Goal: Information Seeking & Learning: Learn about a topic

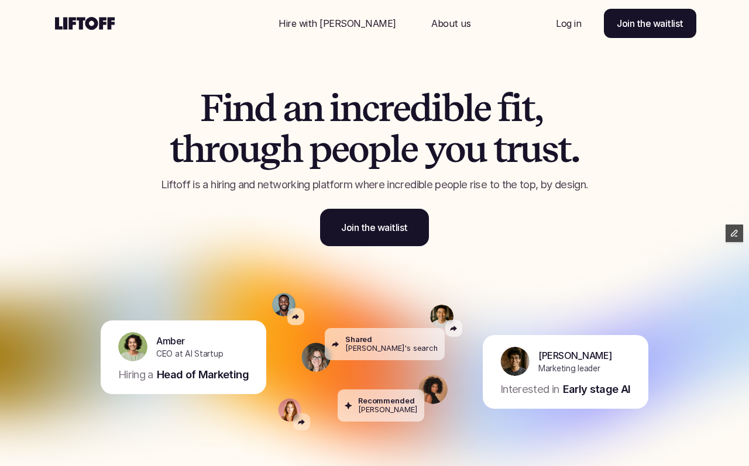
click at [344, 25] on p "Hire with [PERSON_NAME]" at bounding box center [338, 23] width 118 height 14
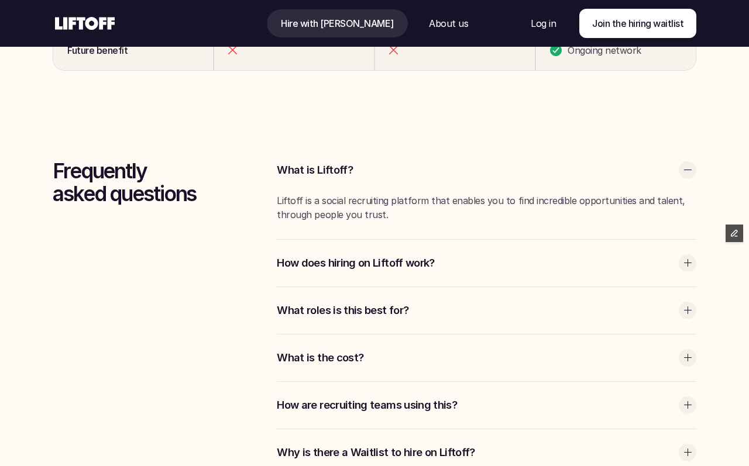
scroll to position [3037, 0]
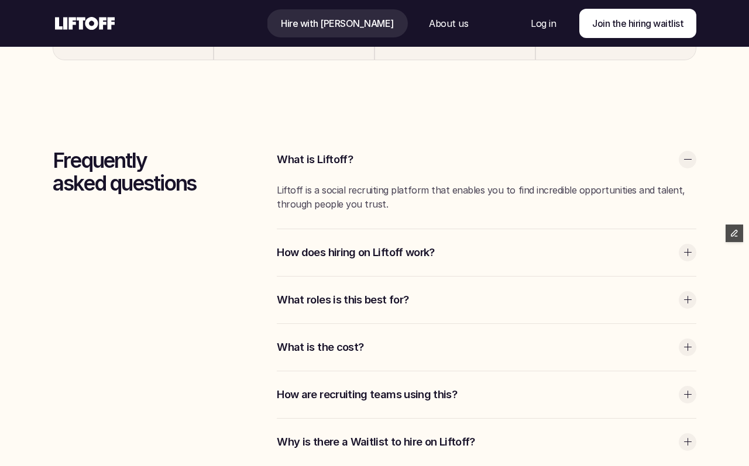
click at [349, 197] on p "Liftoff is a social recruiting platform that enables you to find incredible opp…" at bounding box center [487, 197] width 420 height 28
click at [693, 156] on div at bounding box center [688, 160] width 18 height 18
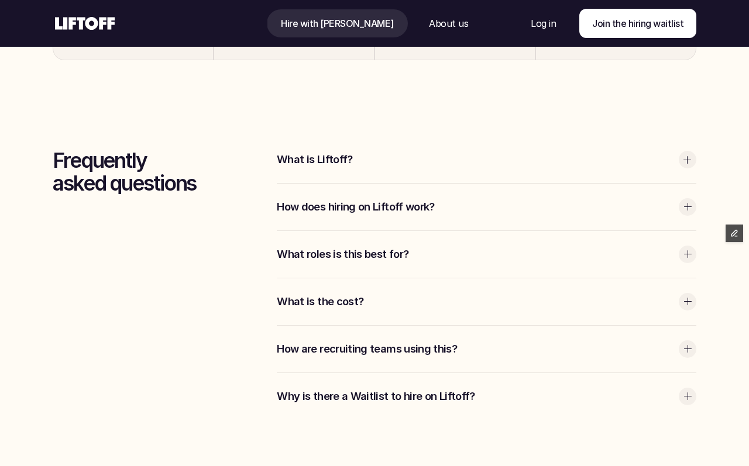
click at [693, 157] on div at bounding box center [688, 160] width 18 height 18
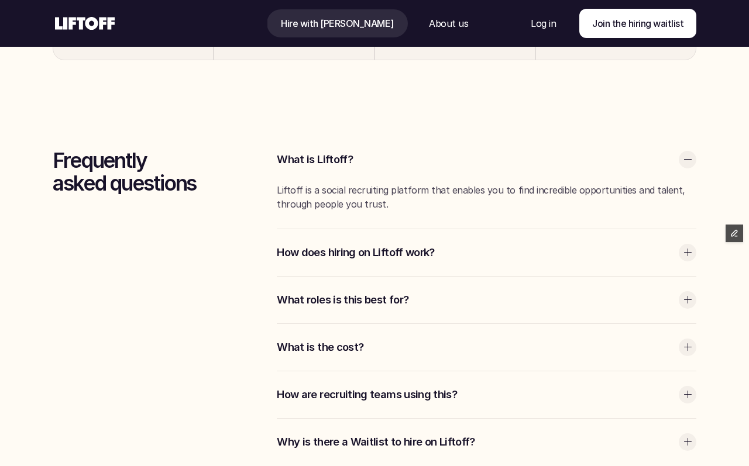
click at [73, 26] on icon at bounding box center [85, 23] width 64 height 19
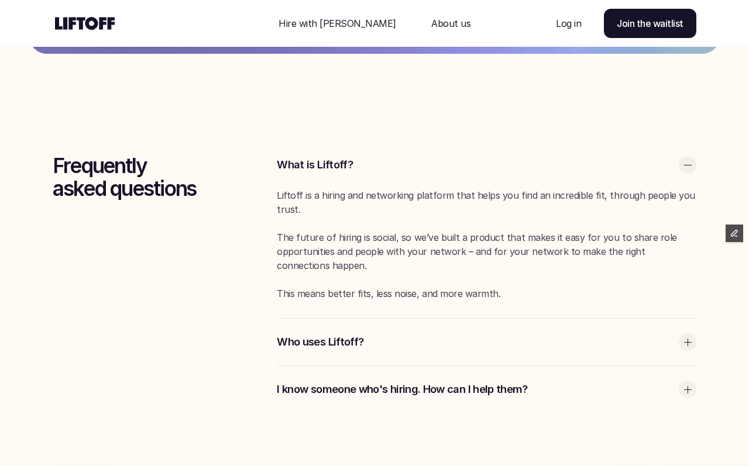
scroll to position [2958, 0]
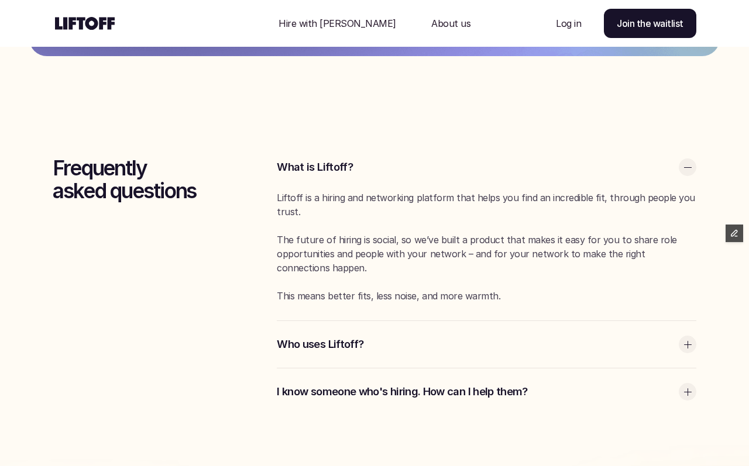
click at [430, 328] on div "Who uses Liftoff?" at bounding box center [487, 344] width 420 height 47
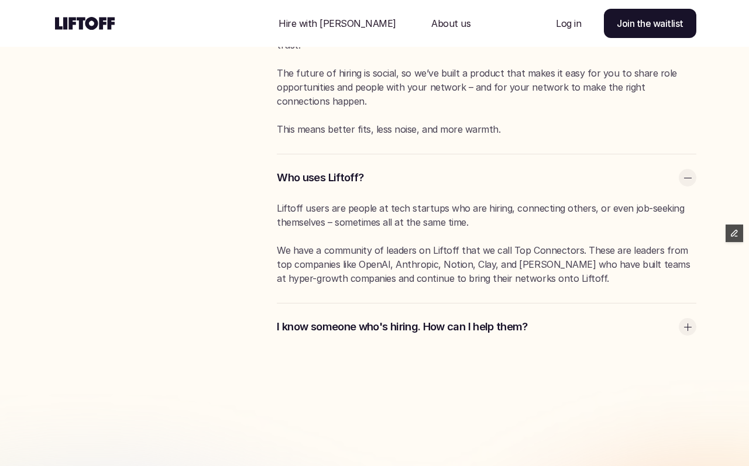
scroll to position [3123, 0]
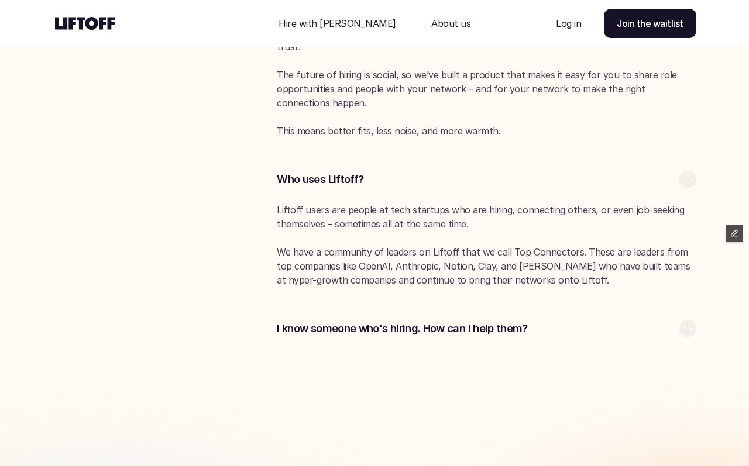
click at [430, 328] on p "I know someone who's hiring. How can I help them?" at bounding box center [475, 328] width 396 height 15
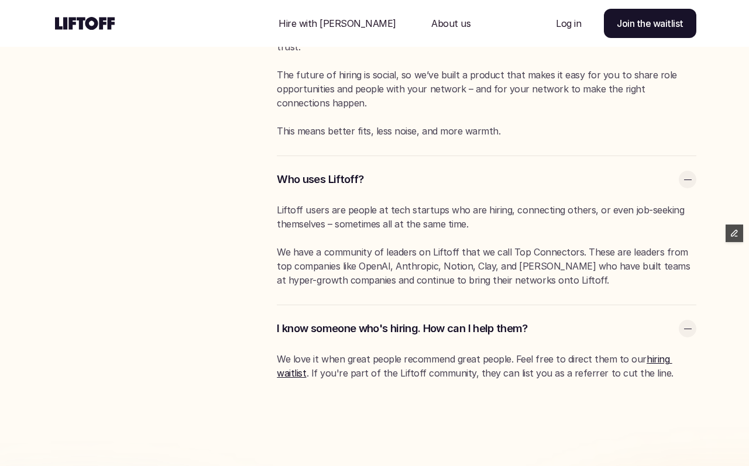
scroll to position [3131, 0]
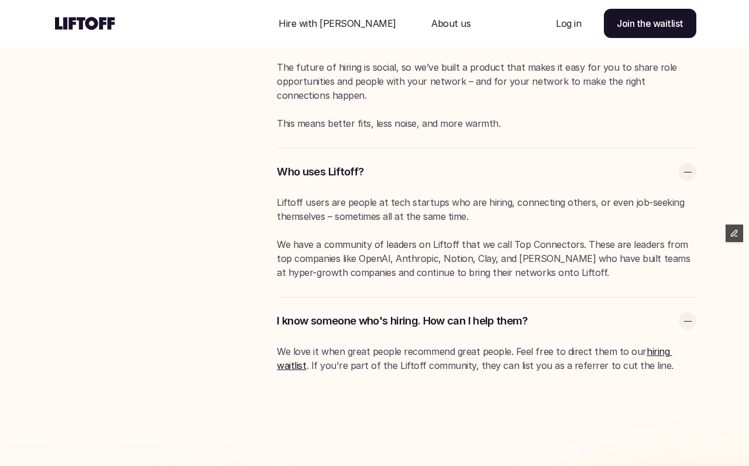
click at [350, 23] on p "Hire with [PERSON_NAME]" at bounding box center [338, 23] width 118 height 14
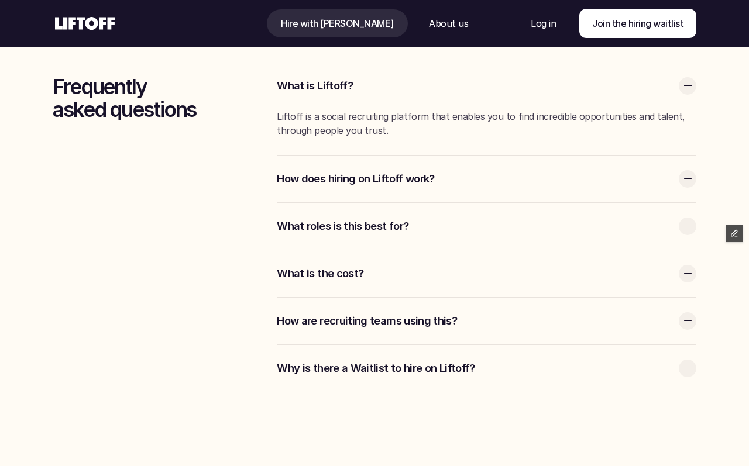
scroll to position [3116, 0]
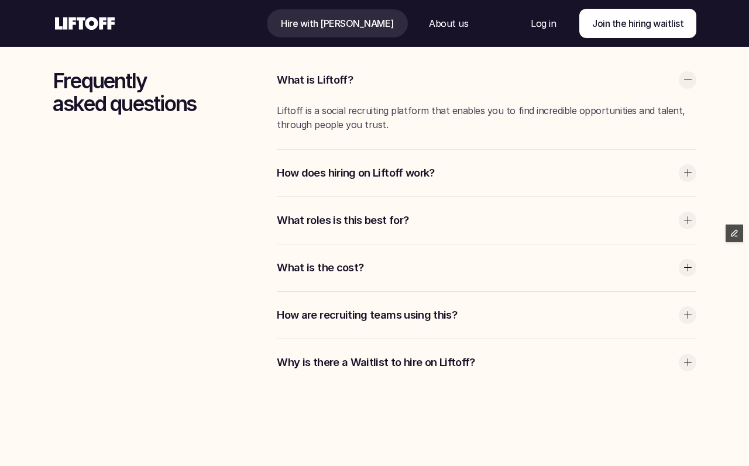
click at [361, 217] on p "What roles is this best for?" at bounding box center [475, 220] width 396 height 15
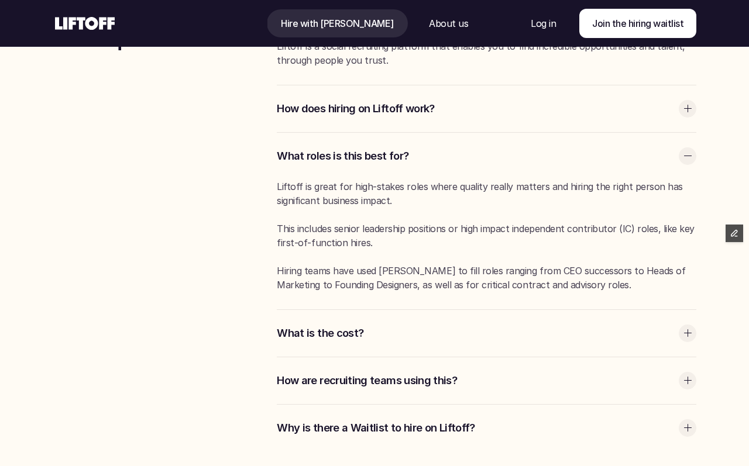
click at [377, 334] on p "What is the cost?" at bounding box center [475, 333] width 396 height 15
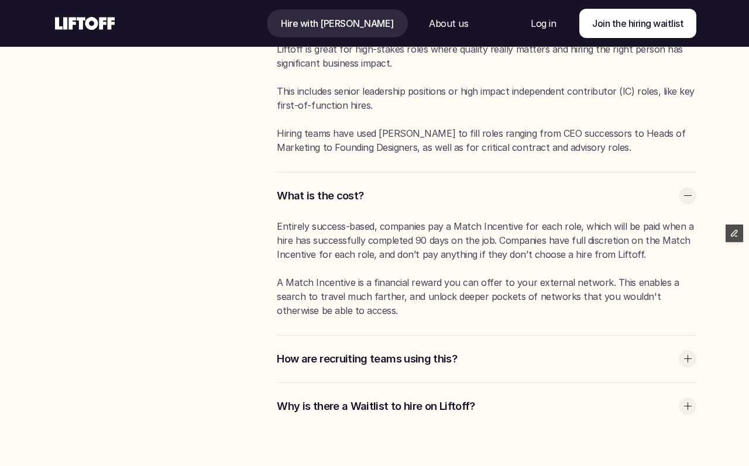
scroll to position [3317, 0]
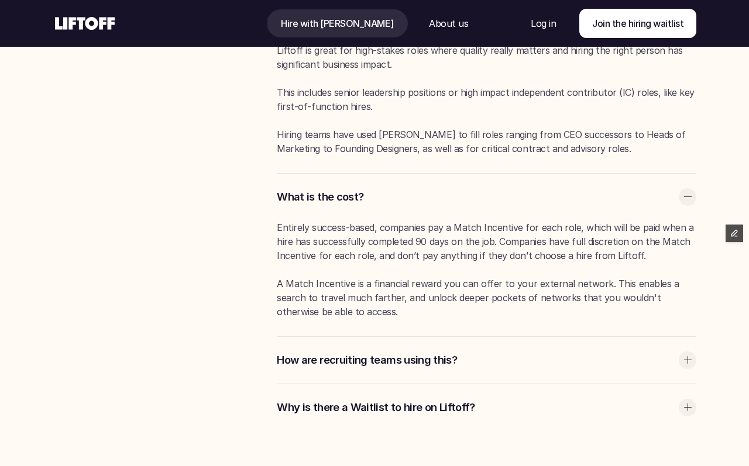
click at [384, 364] on p "How are recruiting teams using this?" at bounding box center [475, 360] width 396 height 15
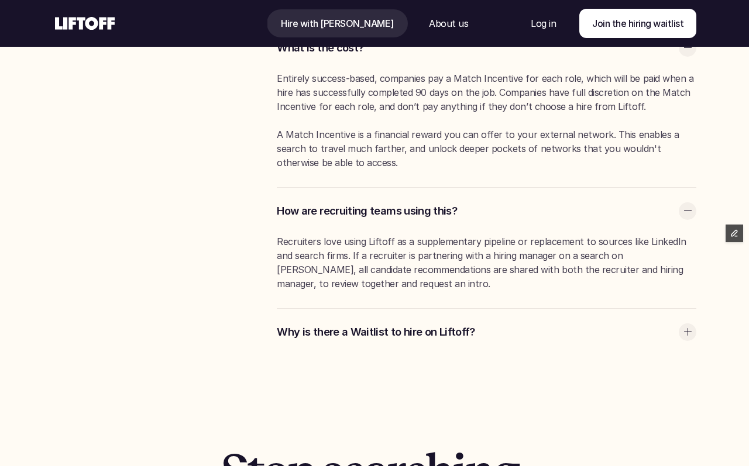
scroll to position [3467, 0]
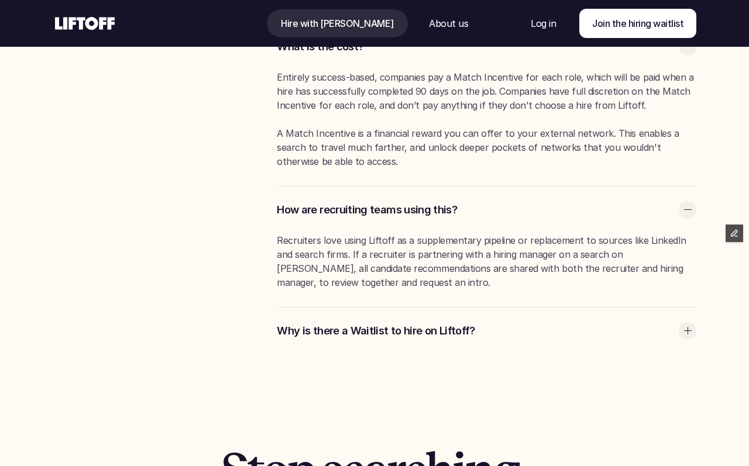
click at [384, 325] on p "Why is there a Waitlist to hire on Liftoff?" at bounding box center [475, 331] width 396 height 15
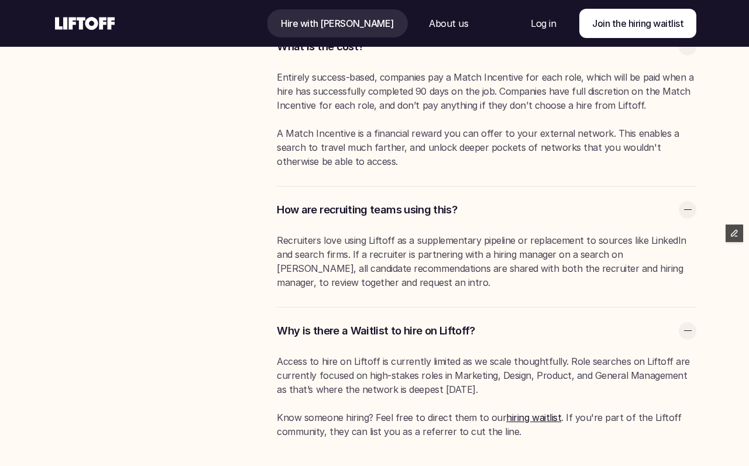
click at [384, 325] on p "Why is there a Waitlist to hire on Liftoff?" at bounding box center [475, 331] width 396 height 15
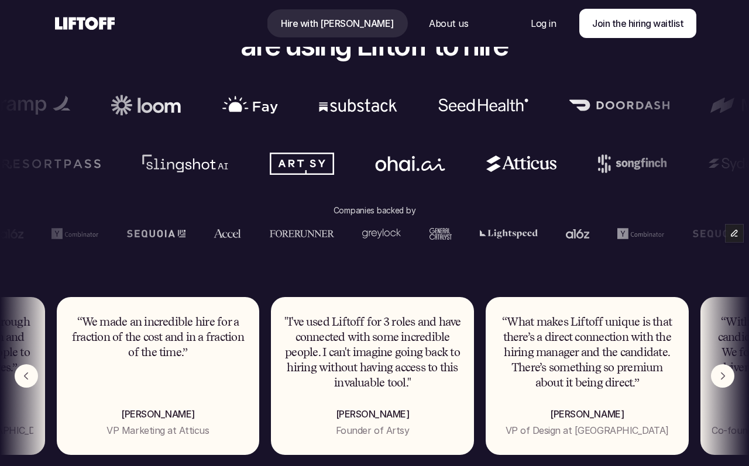
scroll to position [0, 0]
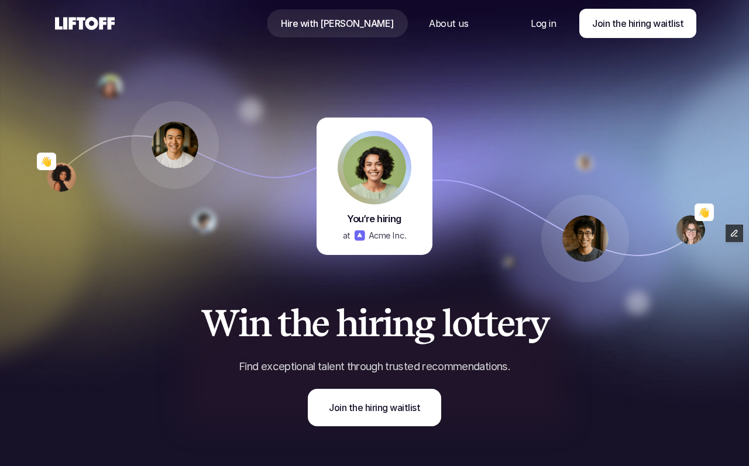
click at [87, 29] on icon at bounding box center [85, 23] width 64 height 19
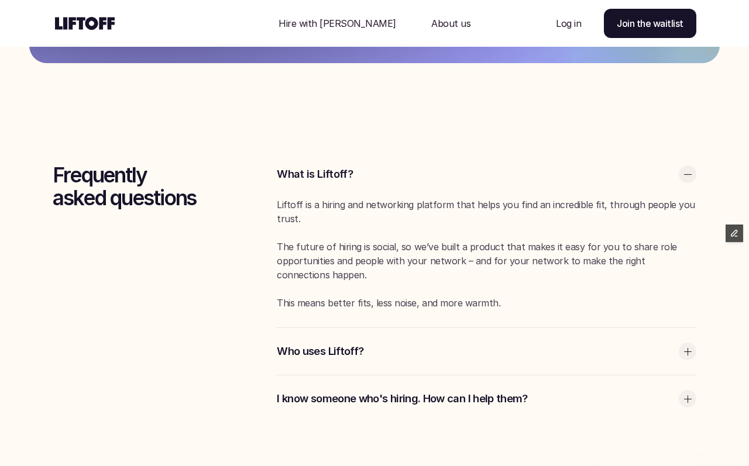
scroll to position [2950, 0]
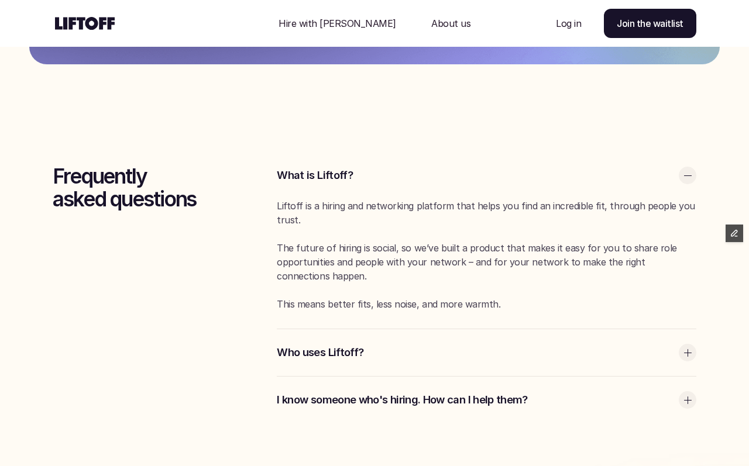
drag, startPoint x: 277, startPoint y: 204, endPoint x: 304, endPoint y: 317, distance: 116.1
click at [304, 317] on div "Liftoff is a hiring and networking platform that helps you find an incredible f…" at bounding box center [487, 264] width 420 height 130
copy div "Liftoff is a hiring and networking platform that helps you find an incredible f…"
click at [332, 358] on p "Who uses Liftoff?" at bounding box center [475, 352] width 396 height 15
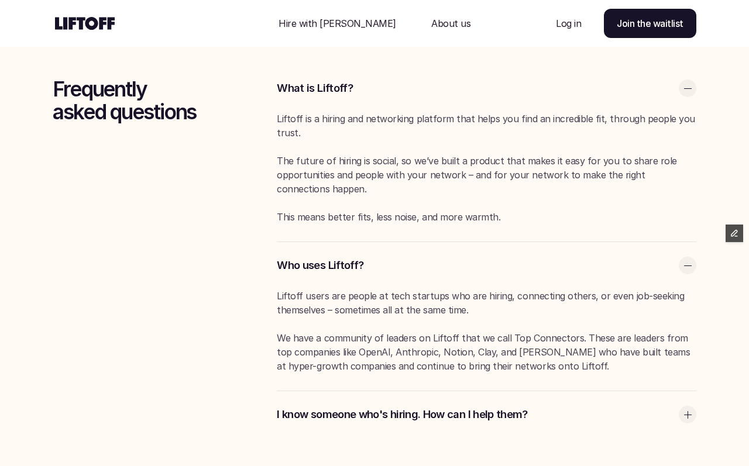
scroll to position [3037, 0]
drag, startPoint x: 277, startPoint y: 295, endPoint x: 547, endPoint y: 373, distance: 281.0
click at [547, 373] on div "Liftoff users are people at tech startups who are hiring, connecting others, or…" at bounding box center [487, 332] width 420 height 84
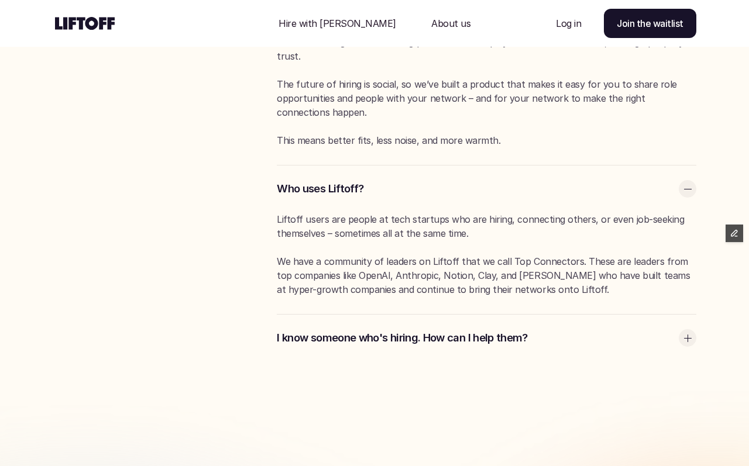
scroll to position [3113, 0]
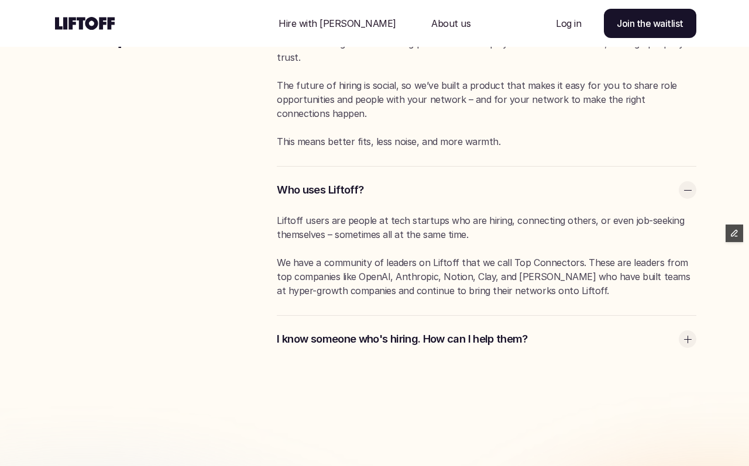
copy div "Liftoff users are people at tech startups who are hiring, connecting others, or…"
click at [426, 5] on div "Hire with Liftoff About us" at bounding box center [374, 23] width 215 height 47
click at [425, 15] on div "Nav Link" at bounding box center [450, 23] width 67 height 28
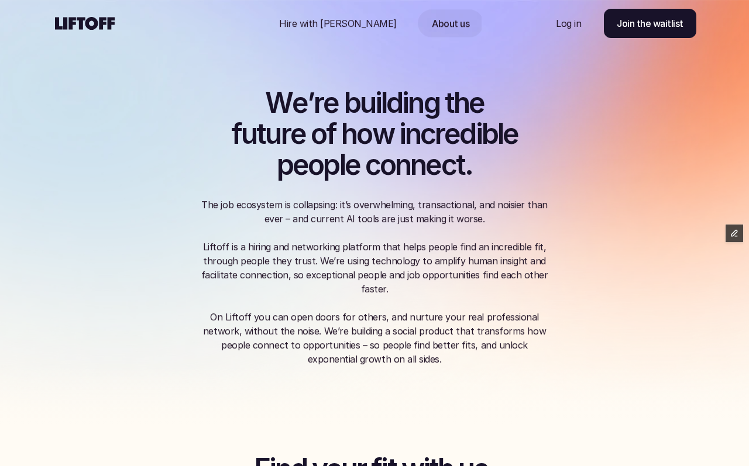
drag, startPoint x: 322, startPoint y: 261, endPoint x: 423, endPoint y: 366, distance: 145.7
click at [423, 366] on div "The job ecosystem is collapsing: it’s overwhelming, transactional, and noisier …" at bounding box center [374, 282] width 351 height 169
copy div "We’re using technology to amplify human insight and facilitate connection, so e…"
click at [324, 26] on p "Hire with [PERSON_NAME]" at bounding box center [338, 23] width 118 height 14
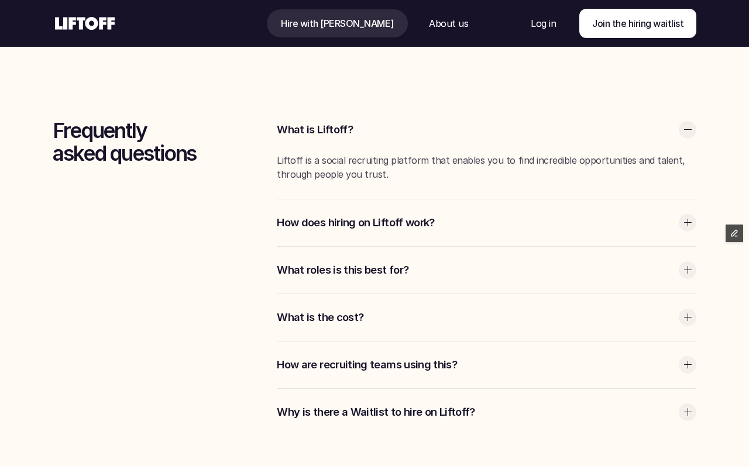
scroll to position [3065, 0]
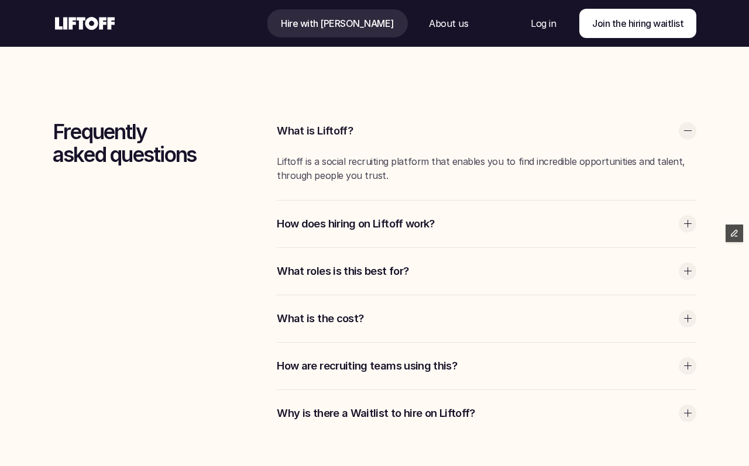
click at [316, 231] on p "How does hiring on Liftoff work?" at bounding box center [475, 224] width 396 height 15
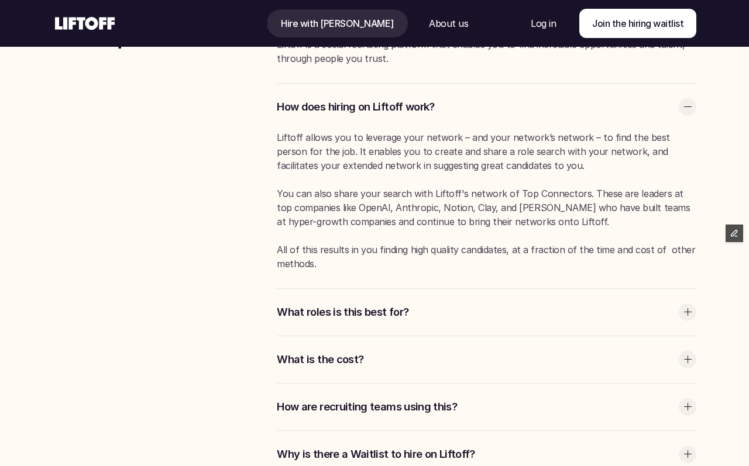
scroll to position [3183, 0]
click at [324, 308] on p "What roles is this best for?" at bounding box center [475, 311] width 396 height 15
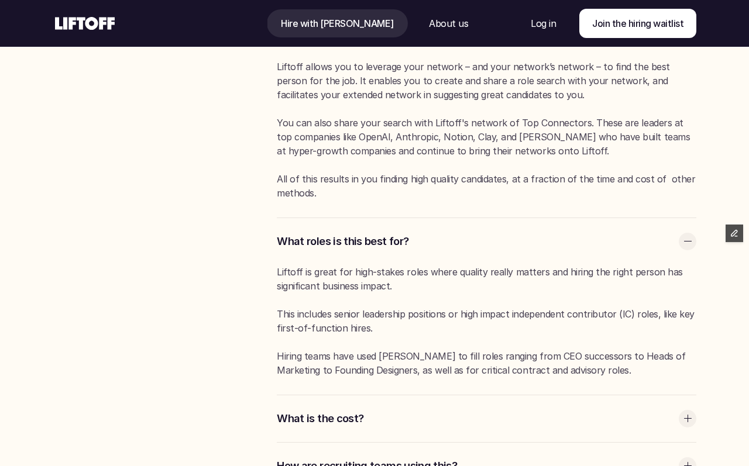
scroll to position [3255, 0]
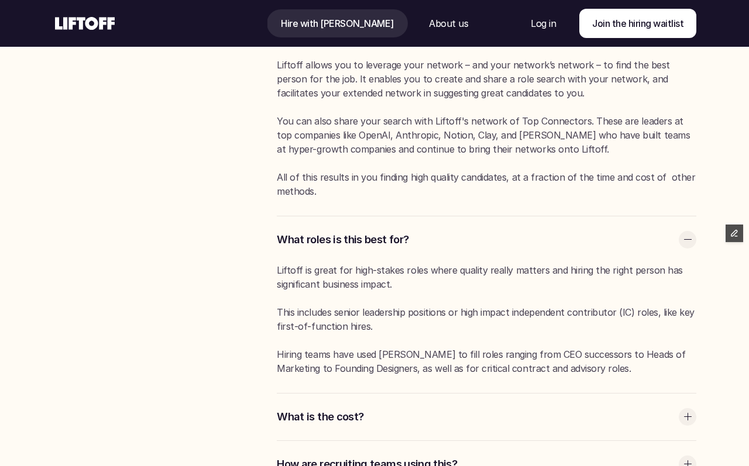
drag, startPoint x: 278, startPoint y: 268, endPoint x: 603, endPoint y: 376, distance: 342.2
click at [603, 376] on div "Liftoff is great for high-stakes roles where quality really matters and hiring …" at bounding box center [487, 328] width 420 height 130
copy div "Liftoff is great for high-stakes roles where quality really matters and hiring …"
click at [90, 30] on icon at bounding box center [85, 23] width 64 height 19
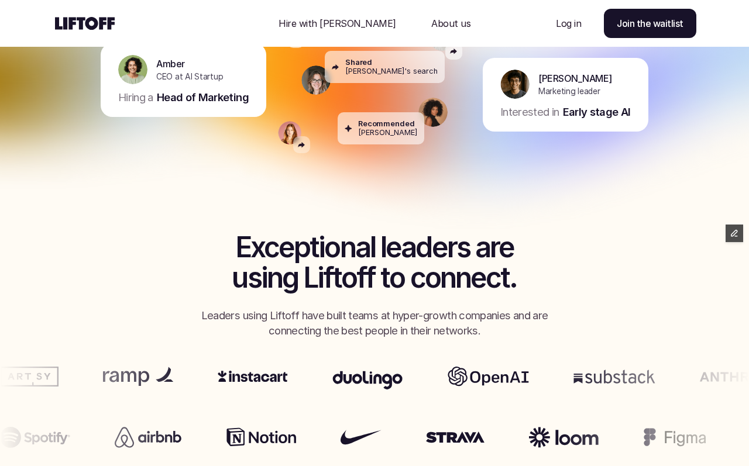
scroll to position [329, 0]
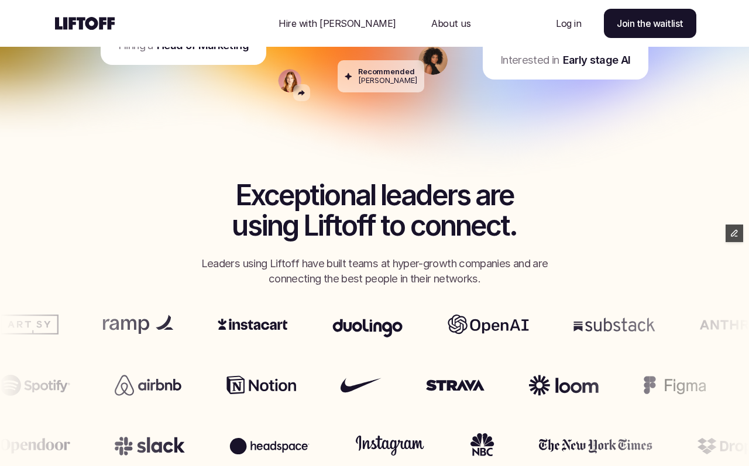
click at [311, 265] on p "Leaders using Liftoff have built teams at hyper-growth companies and are connec…" at bounding box center [374, 271] width 363 height 30
drag, startPoint x: 490, startPoint y: 278, endPoint x: 193, endPoint y: 256, distance: 297.5
click at [193, 256] on p "Leaders using Liftoff have built teams at hyper-growth companies and are connec…" at bounding box center [374, 271] width 363 height 30
copy p "Leaders using Liftoff have built teams at hyper-growth companies and are connec…"
click at [277, 183] on img at bounding box center [375, 22] width 878 height 410
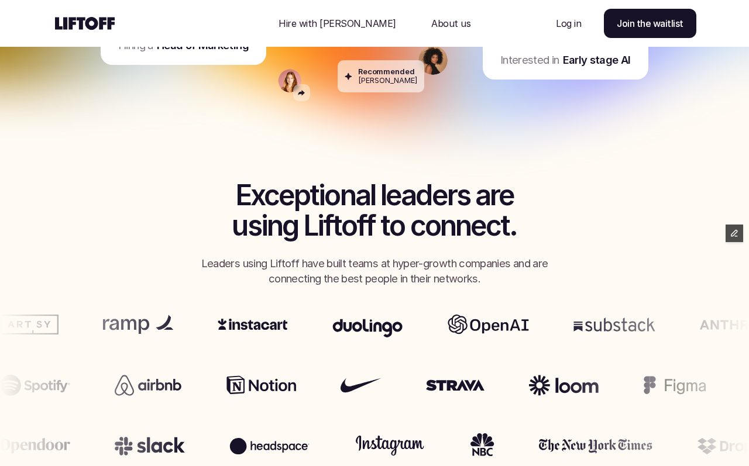
click at [239, 195] on img at bounding box center [375, 22] width 878 height 410
click at [389, 239] on h2 "Exceptional leaders are using Liftoff to connect." at bounding box center [374, 211] width 433 height 62
click at [447, 219] on img at bounding box center [375, 22] width 878 height 410
click at [471, 229] on h2 "Exceptional leaders are using Liftoff to connect." at bounding box center [374, 211] width 433 height 62
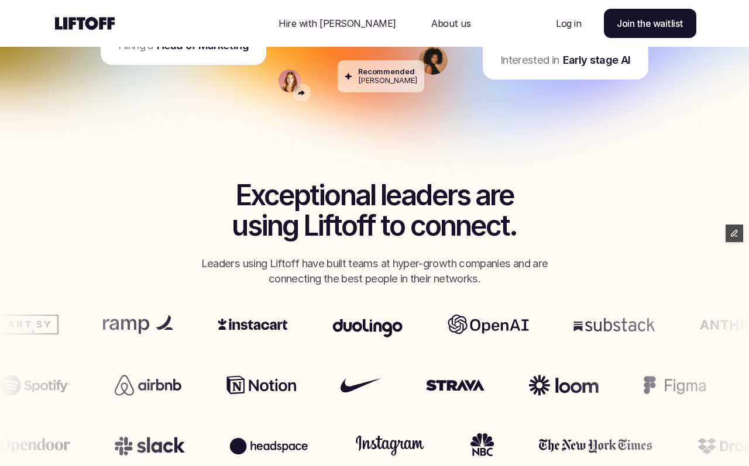
click at [471, 229] on h2 "Exceptional leaders are using Liftoff to connect." at bounding box center [374, 211] width 433 height 62
click at [507, 229] on h2 "Exceptional leaders are using Liftoff to connect." at bounding box center [374, 211] width 433 height 62
drag, startPoint x: 511, startPoint y: 229, endPoint x: 291, endPoint y: 212, distance: 220.7
copy div "Exceptional leaders are using Liftoff to connect"
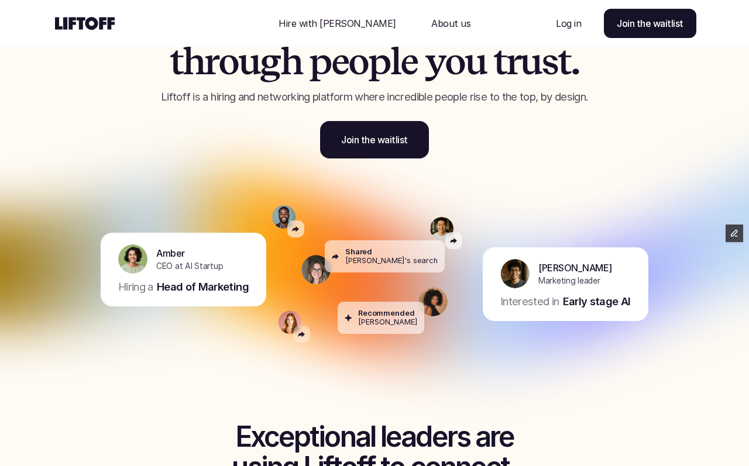
scroll to position [0, 0]
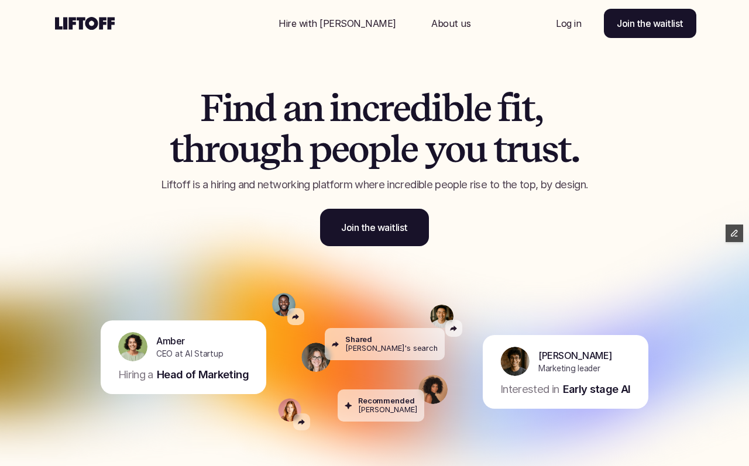
click at [251, 91] on span "n" at bounding box center [243, 108] width 22 height 41
drag, startPoint x: 357, startPoint y: 184, endPoint x: 603, endPoint y: 208, distance: 247.5
click at [603, 208] on div "F i n d a n i n c r e d i b l e f i t , t h r o u g h p e o p l e y o u t r u s…" at bounding box center [374, 167] width 497 height 159
copy p "where incredible people rise to the top, by design."
click at [263, 119] on span "d" at bounding box center [265, 108] width 22 height 41
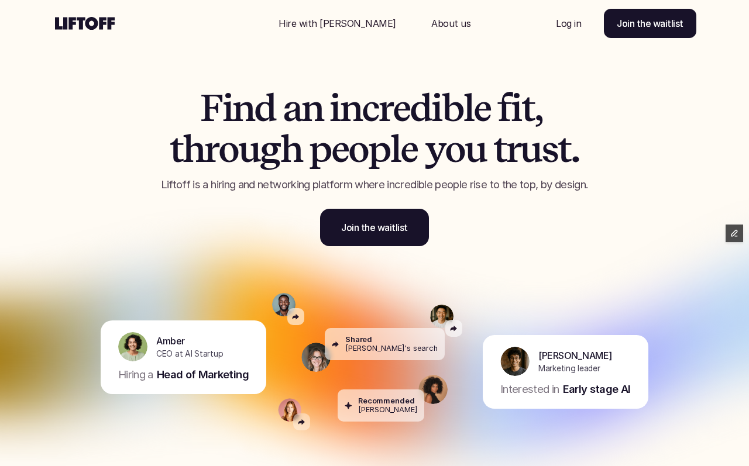
click at [347, 21] on p "Hire with [PERSON_NAME]" at bounding box center [338, 23] width 118 height 14
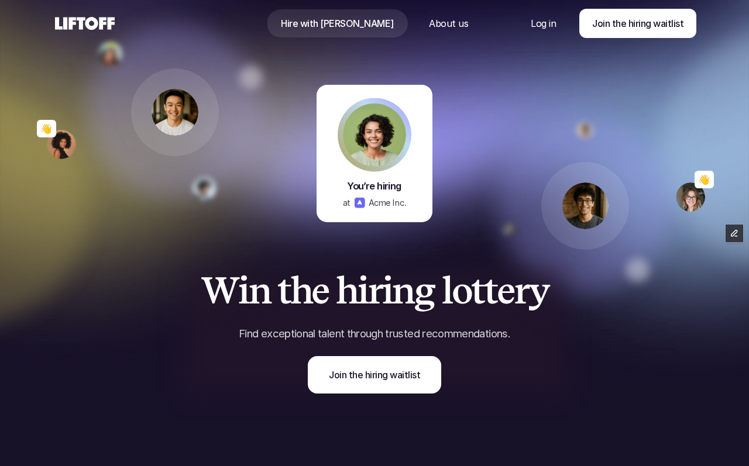
scroll to position [40, 0]
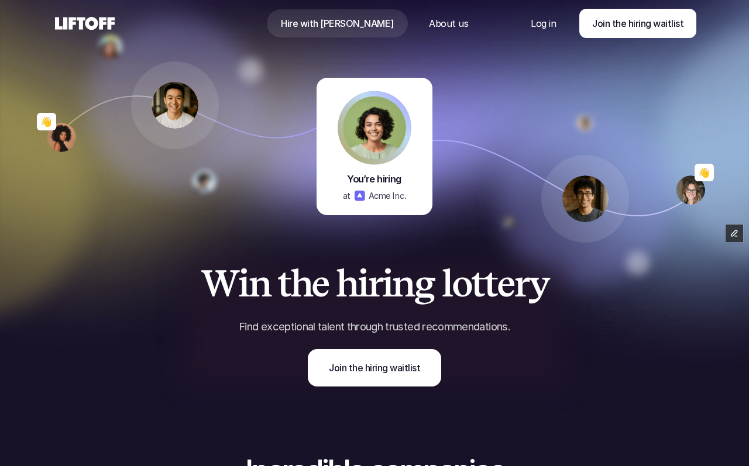
click at [309, 330] on p "Find exceptional talent through trusted recommendations." at bounding box center [374, 327] width 380 height 15
drag, startPoint x: 345, startPoint y: 328, endPoint x: 236, endPoint y: 325, distance: 108.9
click at [236, 325] on p "Find exceptional talent through trusted recommendations." at bounding box center [374, 327] width 380 height 15
copy p "Find exceptional talent"
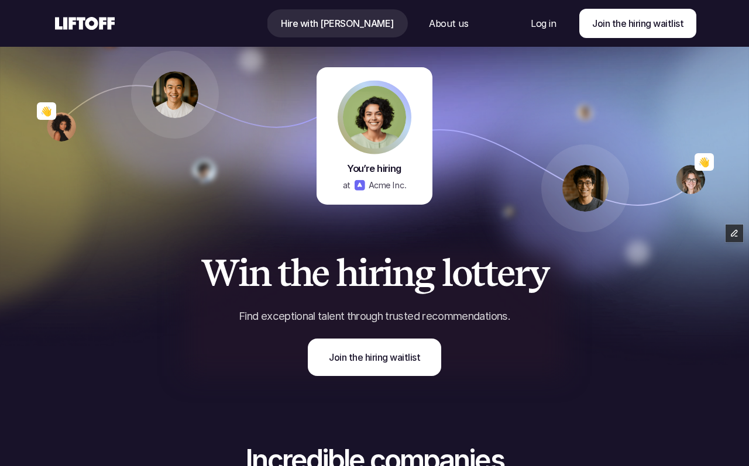
scroll to position [0, 0]
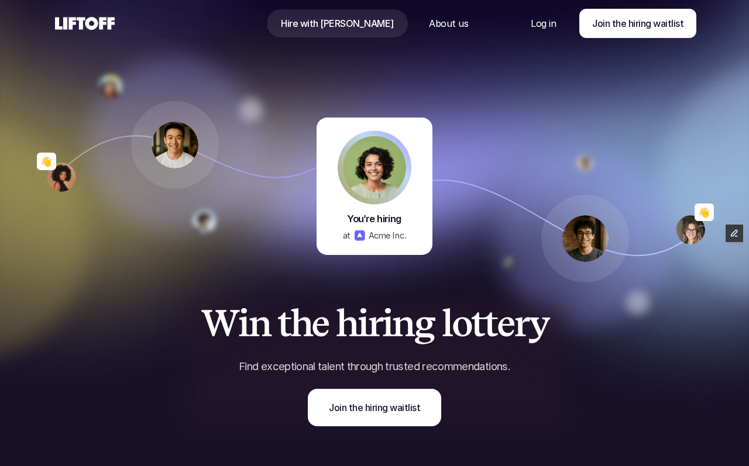
click at [98, 18] on icon at bounding box center [85, 23] width 64 height 19
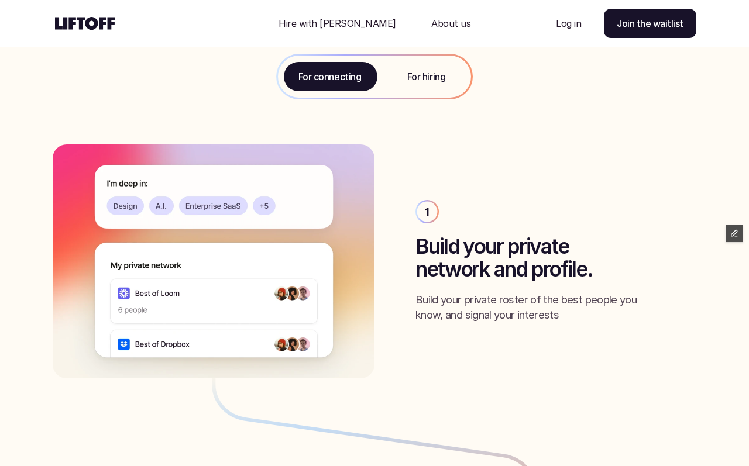
scroll to position [1271, 0]
